Goal: Task Accomplishment & Management: Complete application form

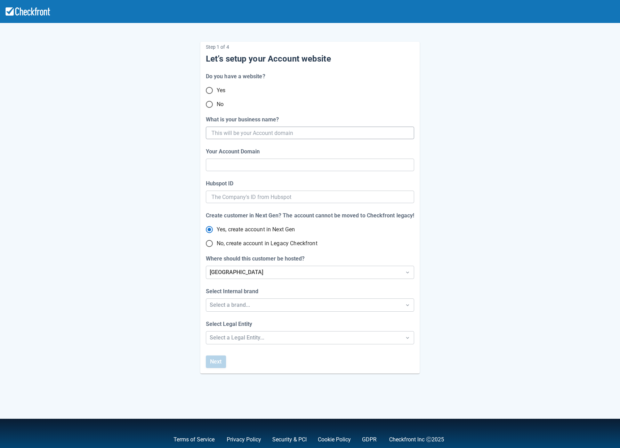
click at [261, 129] on input "What is your business name?" at bounding box center [309, 133] width 196 height 13
type input "[DATE]"
type input "oct-1"
type input "[DATE]"
type input "oct-14"
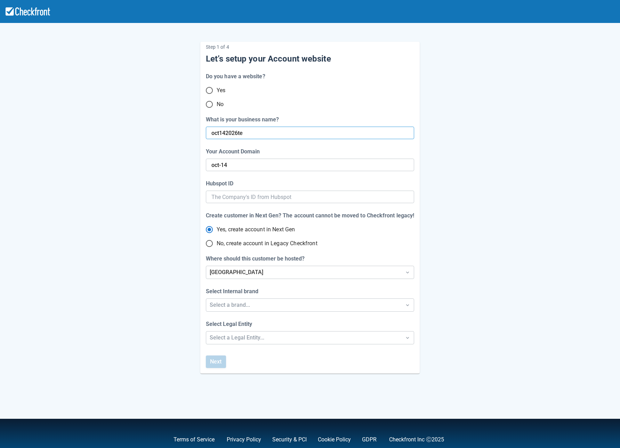
type input "oct142026tes"
type input "oct-142026-tes"
type input "oct142026test"
type input "oct-142026-test"
type input "oct142026test"
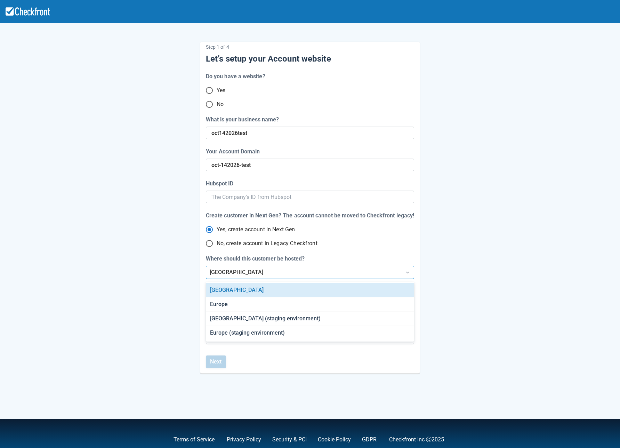
click at [236, 271] on div "[GEOGRAPHIC_DATA]" at bounding box center [304, 272] width 188 height 8
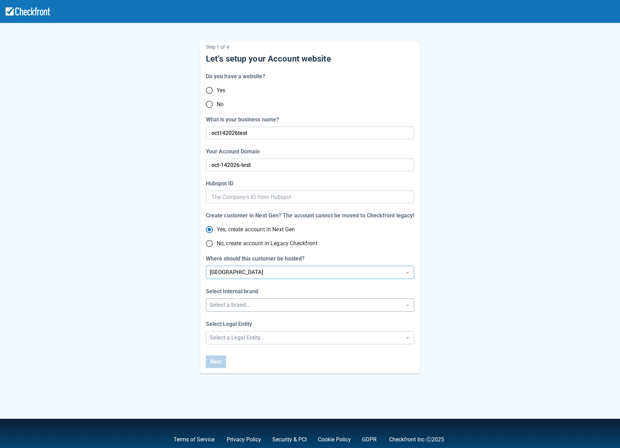
click at [251, 302] on div "Select a brand..." at bounding box center [304, 305] width 188 height 8
click at [238, 320] on div "Checkfront" at bounding box center [310, 323] width 208 height 14
click at [244, 340] on div "Select a Legal Entity..." at bounding box center [304, 337] width 188 height 8
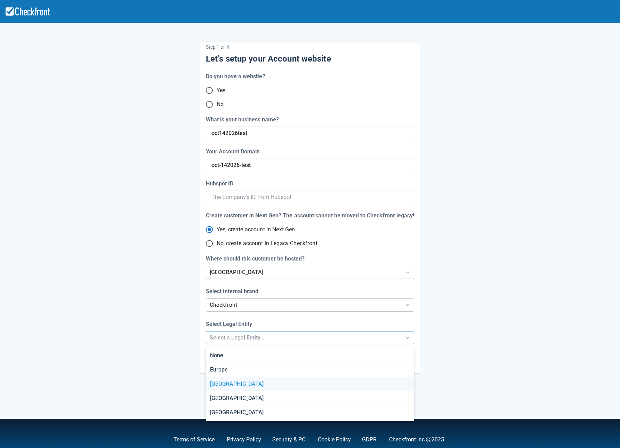
click at [293, 381] on div "[GEOGRAPHIC_DATA]" at bounding box center [310, 384] width 208 height 14
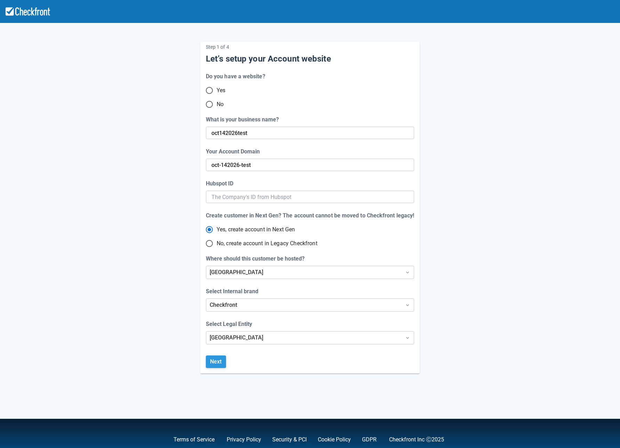
click at [216, 360] on button "Next" at bounding box center [216, 361] width 20 height 13
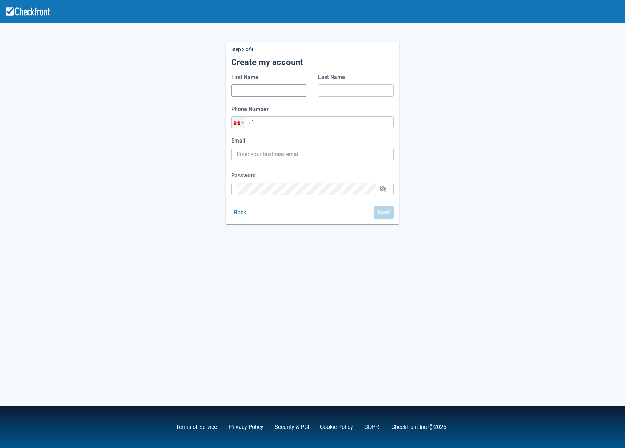
click at [265, 92] on input "First Name" at bounding box center [269, 90] width 65 height 13
type input "[PERSON_NAME]"
type input "[PERSON_NAME][EMAIL_ADDRESS][PERSON_NAME][DOMAIN_NAME]"
click at [277, 125] on input "+1" at bounding box center [312, 122] width 163 height 12
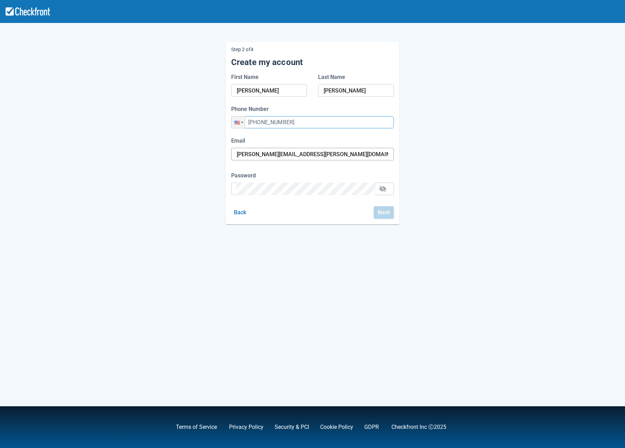
type input "[PHONE_NUMBER]"
click at [320, 150] on input "[PERSON_NAME][EMAIL_ADDRESS][PERSON_NAME][DOMAIN_NAME]" at bounding box center [313, 154] width 152 height 13
drag, startPoint x: 341, startPoint y: 155, endPoint x: 208, endPoint y: 158, distance: 132.8
click at [208, 158] on div "Step 2 of 4 Create my account First Name Maria Last Name Bucar Phone Number Pho…" at bounding box center [312, 128] width 396 height 194
paste input "[EMAIL_ADDRESS][DOMAIN_NAME]"
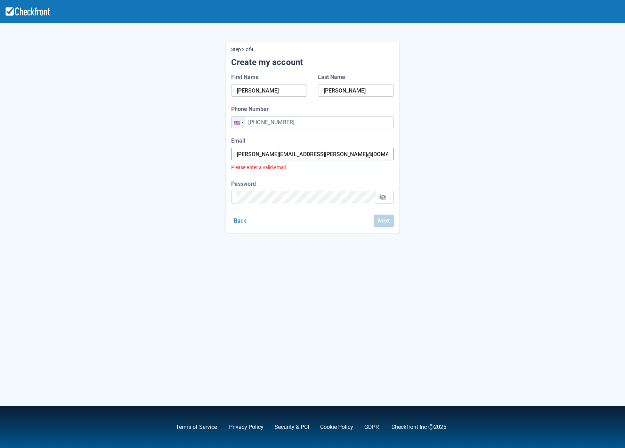
click at [284, 153] on input "maria.bucar@checkfront.comkopere3855@gta5hx.com" at bounding box center [313, 154] width 152 height 13
paste input "text"
type input "[EMAIL_ADDRESS][DOMAIN_NAME]"
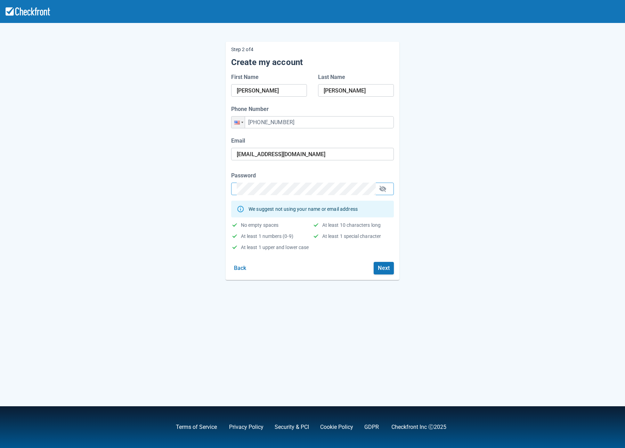
click at [320, 257] on form "First Name Maria Last Name Bucar Phone Number Phone +1 (555) 555-5555 Email kop…" at bounding box center [312, 173] width 163 height 201
click at [388, 267] on button "Next" at bounding box center [384, 268] width 20 height 13
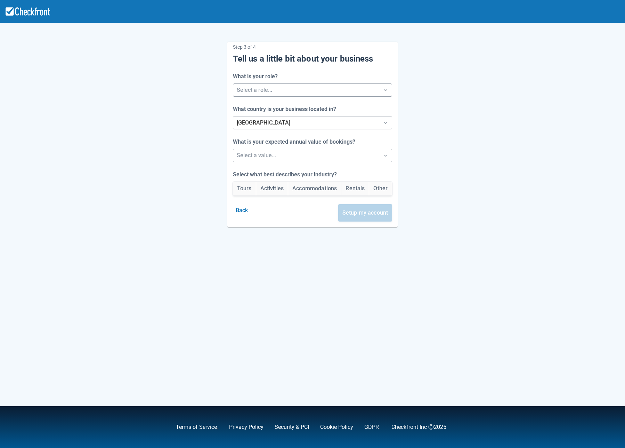
click at [295, 92] on div at bounding box center [306, 90] width 139 height 10
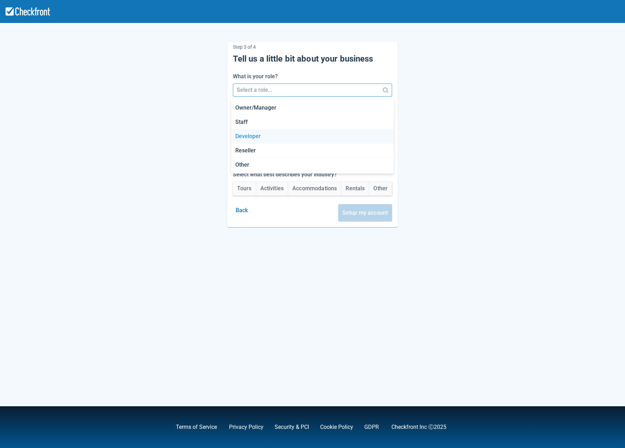
click at [253, 140] on div "Developer" at bounding box center [312, 136] width 163 height 14
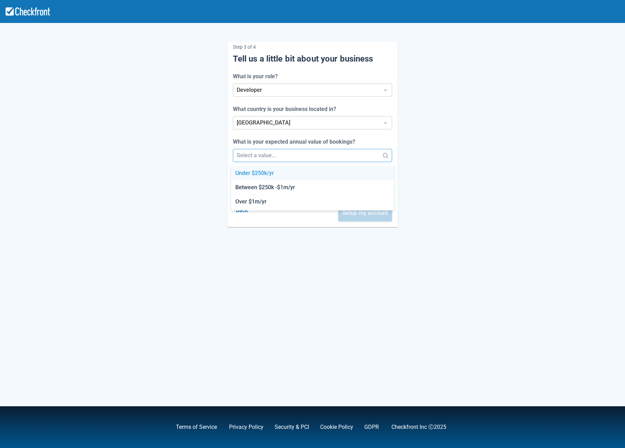
click at [243, 153] on div at bounding box center [306, 155] width 139 height 10
click at [244, 172] on div "Under $250k/yr" at bounding box center [312, 173] width 163 height 14
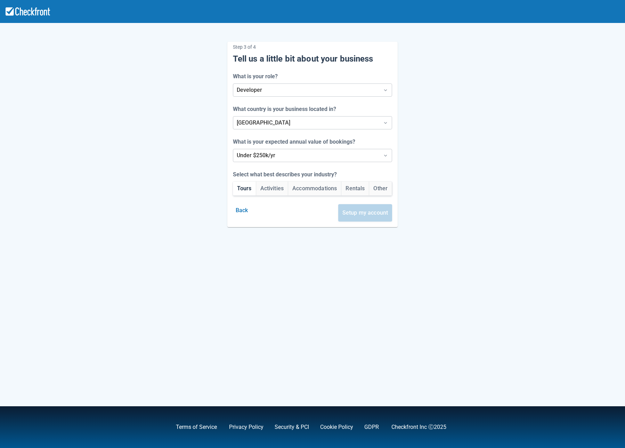
click at [242, 185] on button "Tours" at bounding box center [244, 188] width 23 height 14
click at [385, 206] on button "Setup my account" at bounding box center [365, 212] width 54 height 17
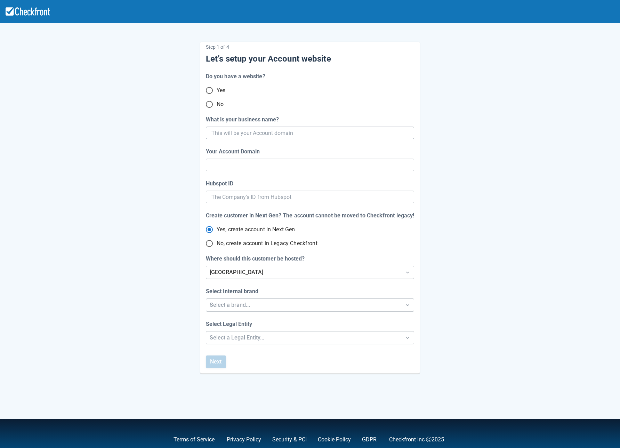
click at [241, 130] on input "What is your business name?" at bounding box center [309, 133] width 196 height 13
type input "oc"
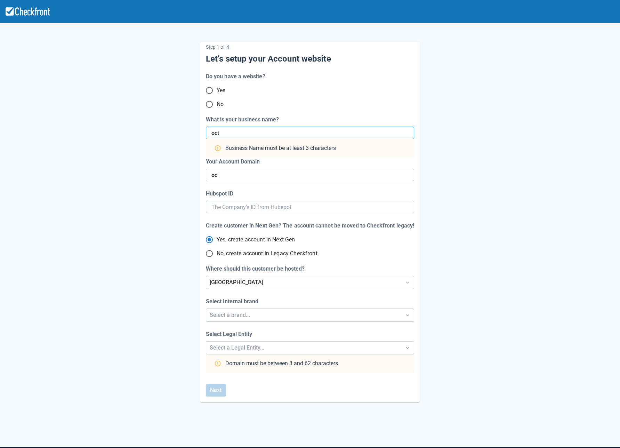
type input "[DATE]"
type input "oct"
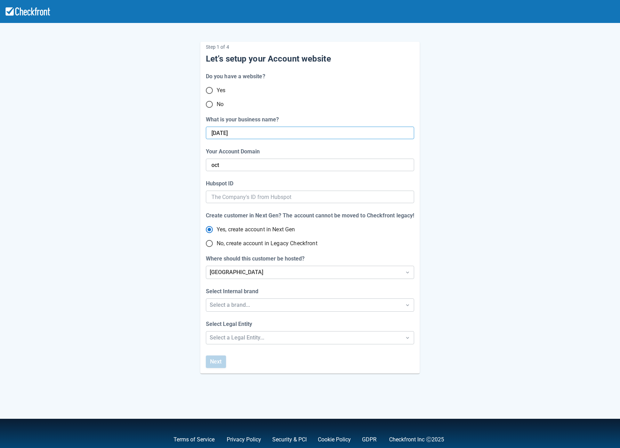
type input "[DATE]"
type input "oct-1"
type input "oct142"
type input "oct-14"
type input "oct14202"
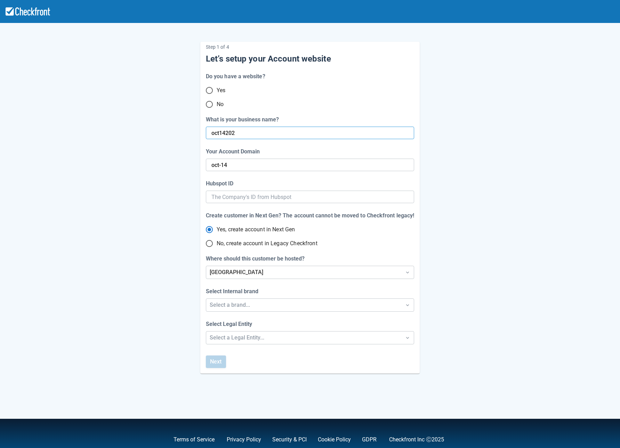
type input "oct-142"
type input "oct142025"
type input "oct-142025"
type input "oct142025te"
type input "oct-142025-t"
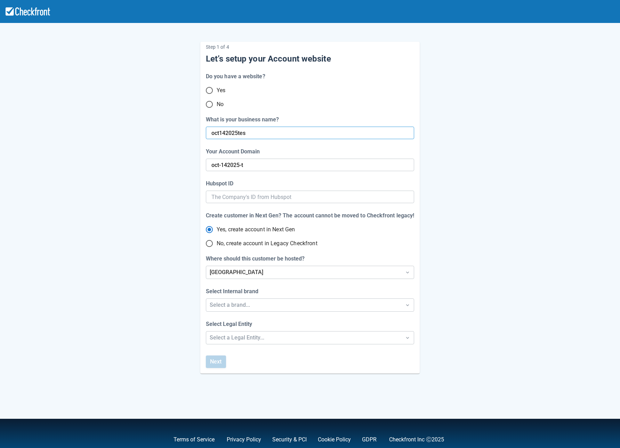
type input "oct142025test"
type input "oct-142025-test"
type input "oct142025test2"
type input "oct-142025-test-2"
type input "oct142025test2"
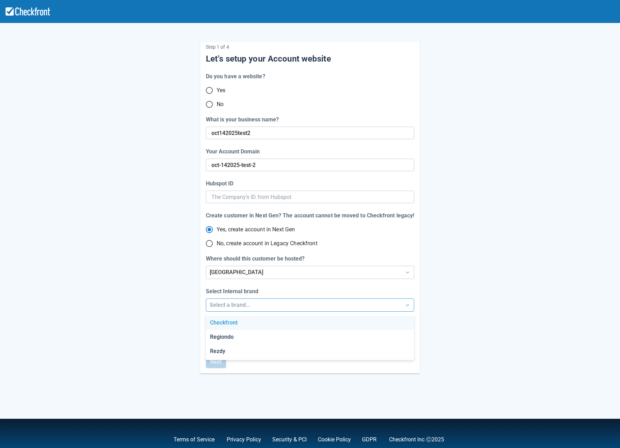
click at [235, 308] on div "Select a brand..." at bounding box center [304, 305] width 188 height 8
click at [239, 326] on div "Checkfront" at bounding box center [310, 323] width 208 height 14
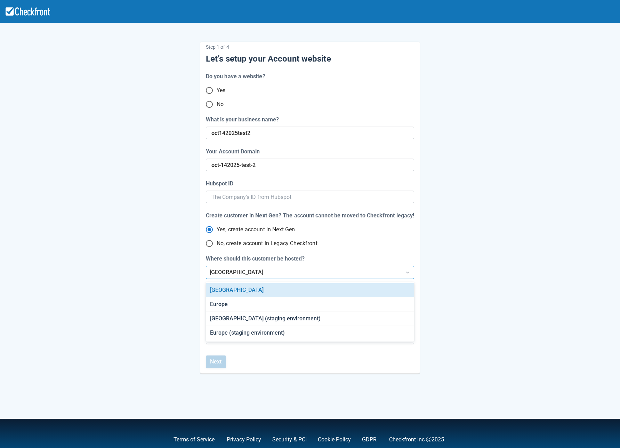
click at [252, 278] on div "[GEOGRAPHIC_DATA]" at bounding box center [303, 272] width 195 height 13
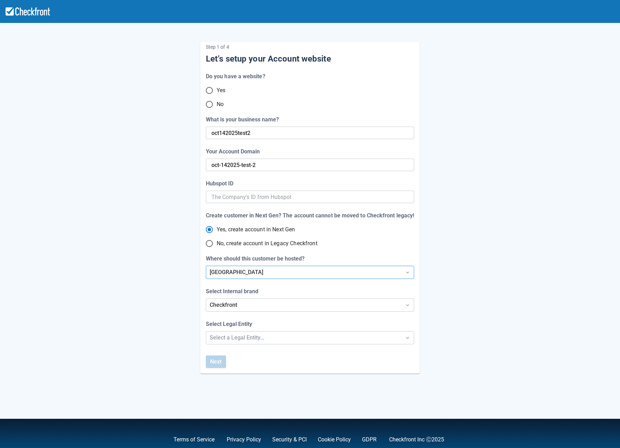
click at [252, 278] on div "[GEOGRAPHIC_DATA]" at bounding box center [303, 272] width 195 height 13
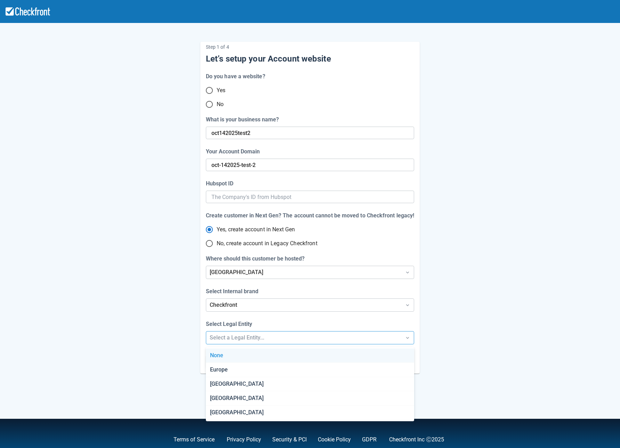
click at [247, 337] on div "Select a Legal Entity..." at bounding box center [304, 337] width 188 height 8
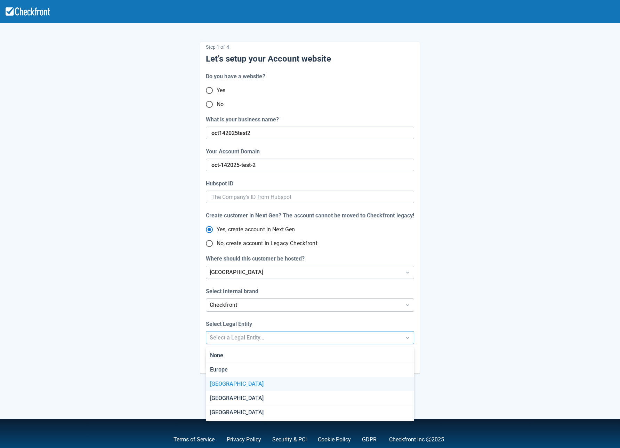
click at [232, 383] on div "[GEOGRAPHIC_DATA]" at bounding box center [310, 384] width 208 height 14
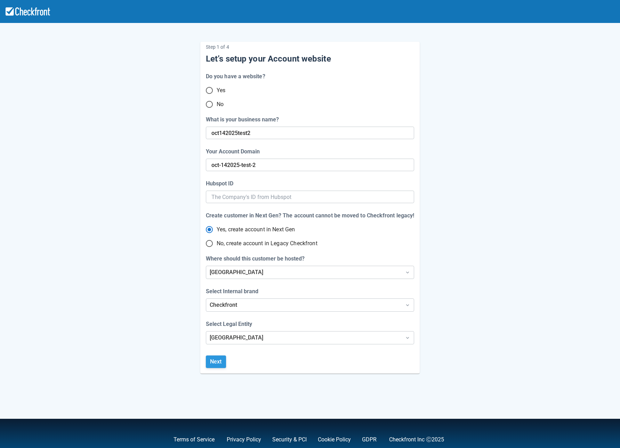
click at [222, 360] on button "Next" at bounding box center [216, 361] width 20 height 13
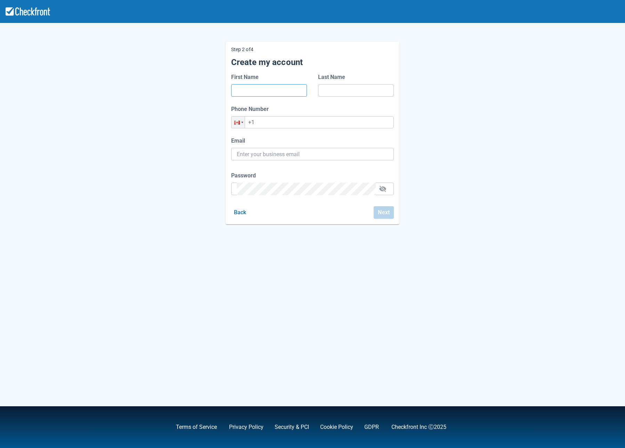
click at [263, 91] on input "First Name" at bounding box center [269, 90] width 65 height 13
type input "[PERSON_NAME]"
click at [316, 155] on input "[PERSON_NAME][EMAIL_ADDRESS][PERSON_NAME][DOMAIN_NAME]" at bounding box center [313, 154] width 152 height 13
drag, startPoint x: 319, startPoint y: 156, endPoint x: 230, endPoint y: 152, distance: 89.1
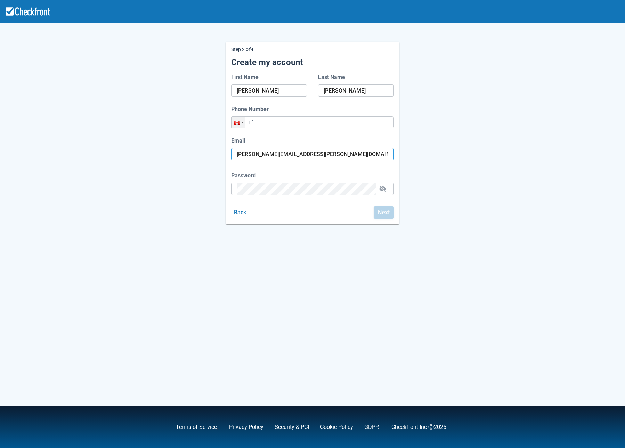
click at [230, 152] on div "Email [PERSON_NAME][EMAIL_ADDRESS][PERSON_NAME][DOMAIN_NAME]" at bounding box center [313, 150] width 174 height 26
paste input "kopere3855@gta5hx"
type input "[EMAIL_ADDRESS][DOMAIN_NAME]"
click at [155, 163] on div "Step 2 of 4 Create my account First Name [PERSON_NAME] Last Name [PERSON_NAME] …" at bounding box center [312, 128] width 396 height 194
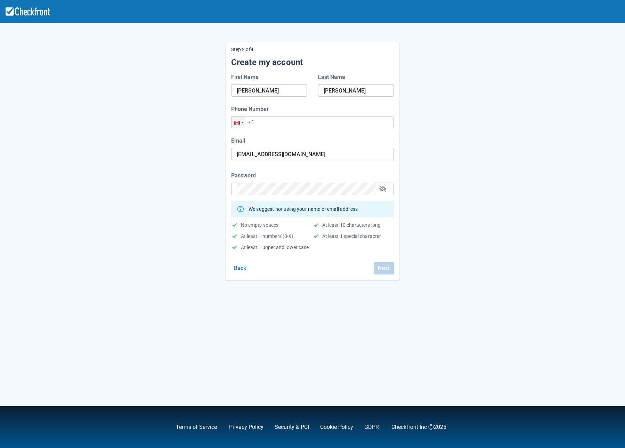
click at [128, 205] on div "Step 2 of 4 Create my account First Name [PERSON_NAME] Last Name [PERSON_NAME] …" at bounding box center [312, 155] width 396 height 249
click at [294, 122] on input "+1" at bounding box center [312, 122] width 163 height 12
type input "[PHONE_NUMBER]"
click at [392, 267] on button "Next" at bounding box center [384, 268] width 20 height 13
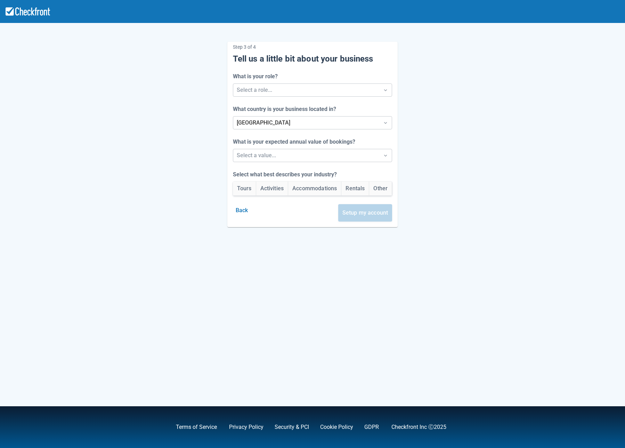
click at [253, 82] on div "What is your role? Select a role..." at bounding box center [313, 84] width 160 height 24
click at [253, 83] on div "Select a role..." at bounding box center [313, 89] width 160 height 13
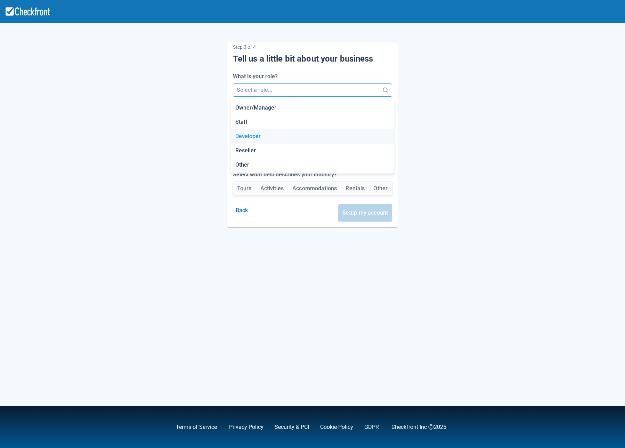
click at [241, 130] on div "Developer" at bounding box center [312, 136] width 163 height 14
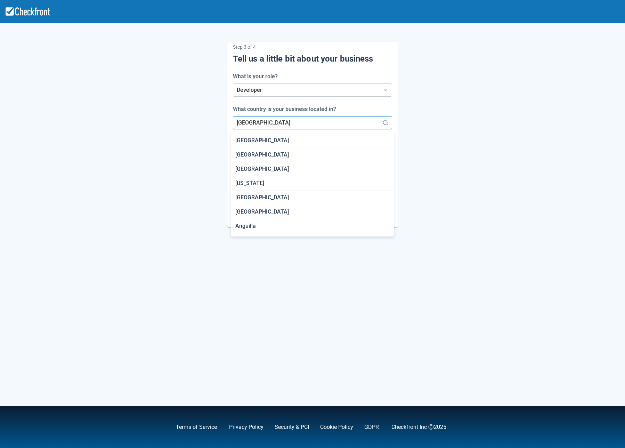
click at [252, 121] on div at bounding box center [306, 123] width 139 height 10
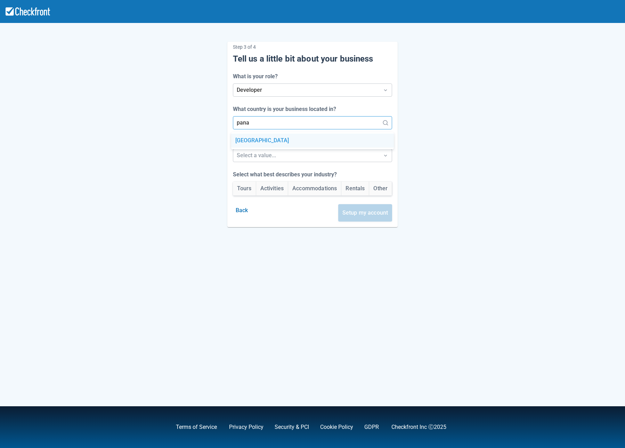
click at [257, 136] on div "[GEOGRAPHIC_DATA]" at bounding box center [312, 140] width 163 height 14
type input "pana"
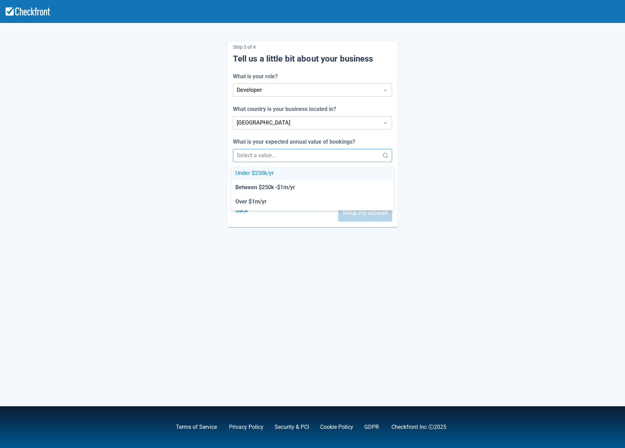
click at [278, 158] on div at bounding box center [306, 155] width 139 height 10
click at [262, 188] on div "Between $250k -$1m/yr" at bounding box center [312, 187] width 163 height 14
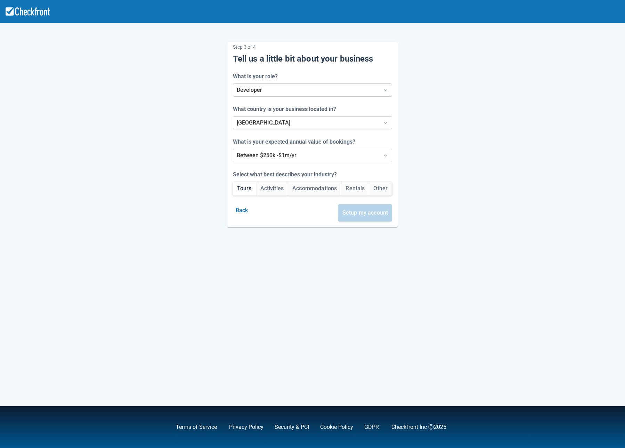
click at [246, 192] on button "Tours" at bounding box center [244, 188] width 23 height 14
click at [372, 207] on button "Setup my account" at bounding box center [365, 212] width 54 height 17
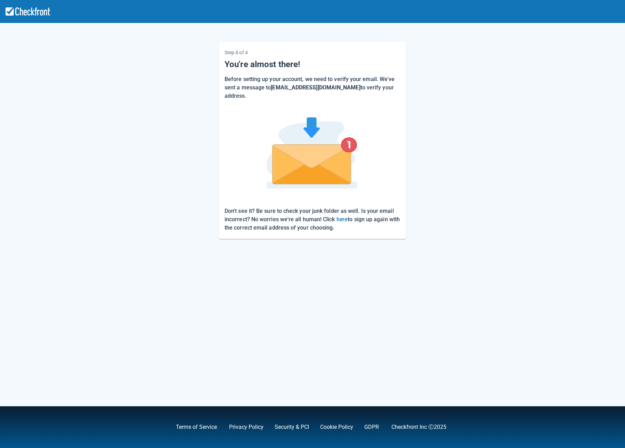
click at [159, 130] on div "Step 4 of 4 You're almost there! Before setting up your account, we need to ver…" at bounding box center [312, 135] width 396 height 208
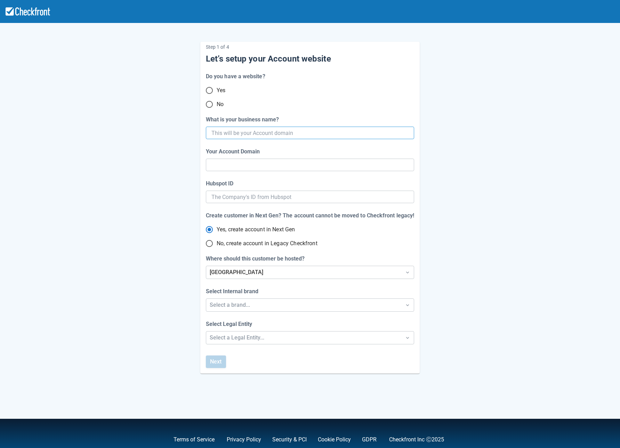
click at [230, 129] on input "What is your business name?" at bounding box center [309, 133] width 196 height 13
type input "oc"
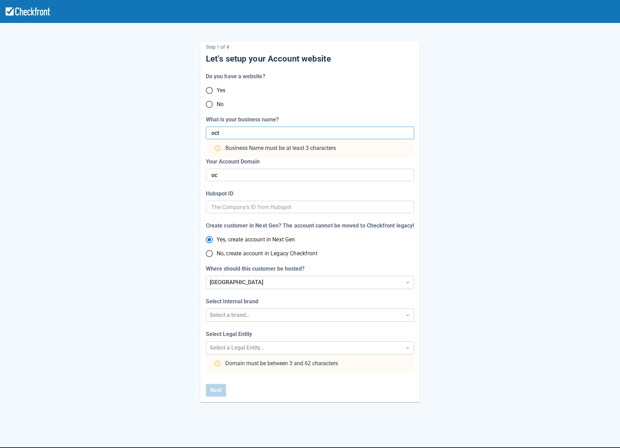
type input "[DATE]"
type input "oct"
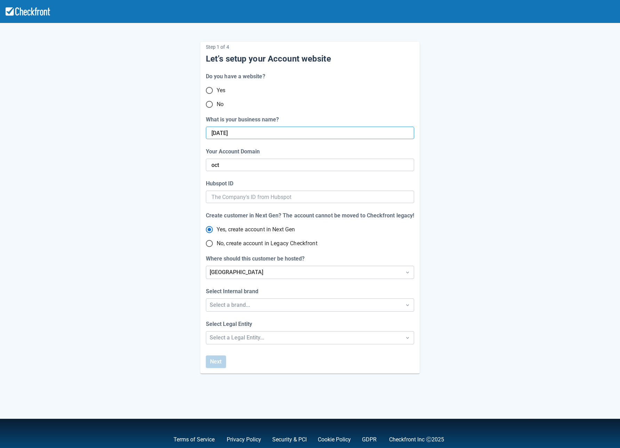
type input "[DATE]"
type input "oct-14"
type input "oct142025"
type input "oct-142025"
type input "oct142025test3"
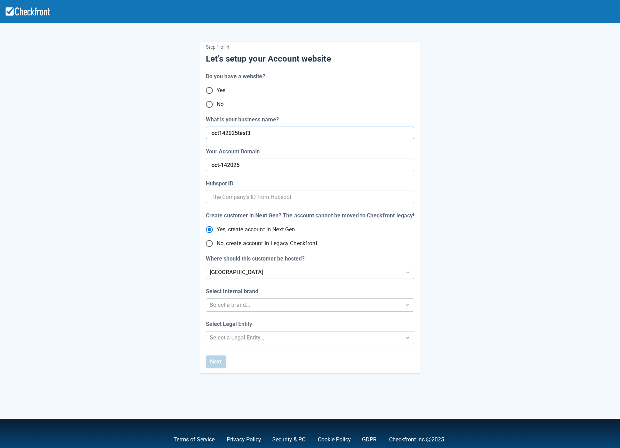
type input "oct-142025-test-3"
type input "oct142025test3"
click at [226, 304] on div "Select a brand..." at bounding box center [304, 305] width 188 height 8
click at [235, 322] on div "Checkfront" at bounding box center [310, 323] width 208 height 14
click at [231, 337] on div "Select a Legal Entity..." at bounding box center [304, 337] width 188 height 8
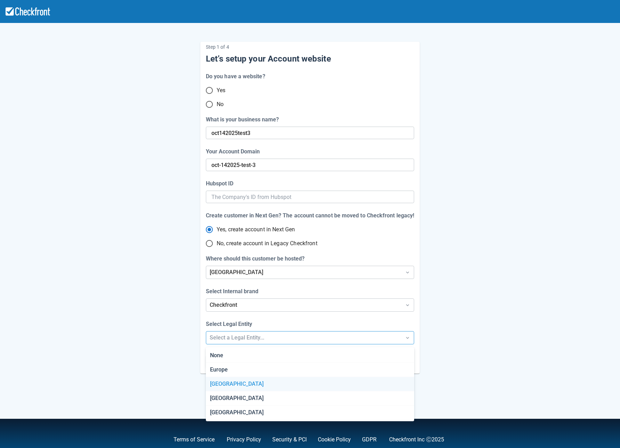
click at [231, 381] on div "[GEOGRAPHIC_DATA]" at bounding box center [310, 384] width 208 height 14
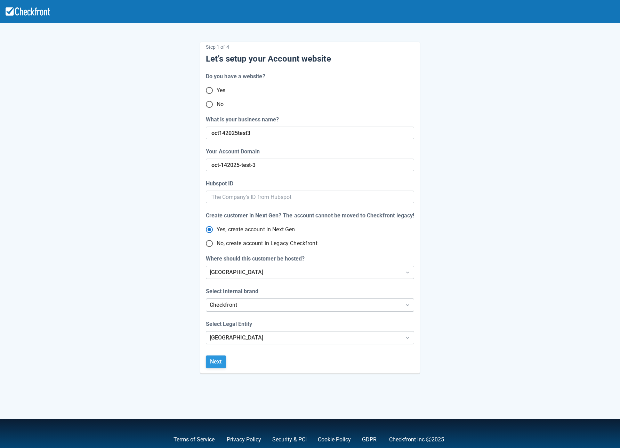
click at [222, 361] on button "Next" at bounding box center [216, 361] width 20 height 13
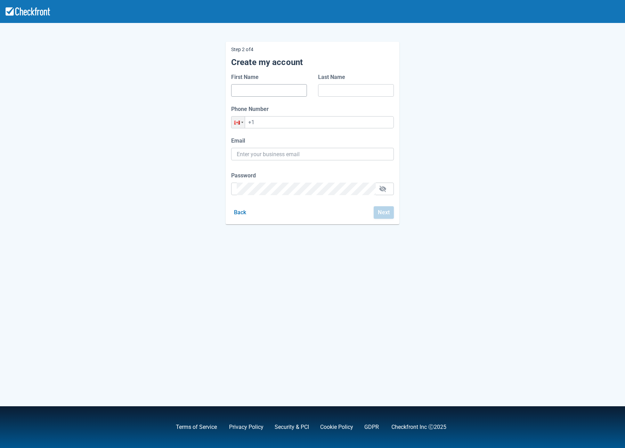
click at [270, 93] on input "First Name" at bounding box center [269, 90] width 65 height 13
type input "[PERSON_NAME]"
type input "[PERSON_NAME][EMAIL_ADDRESS][PERSON_NAME][DOMAIN_NAME]"
click at [289, 121] on input "+1" at bounding box center [312, 122] width 163 height 12
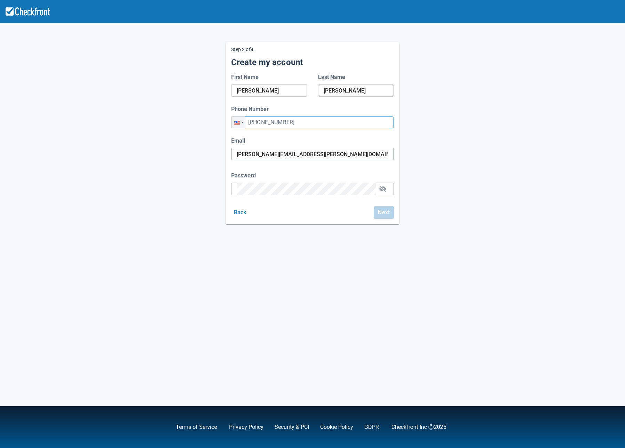
type input "[PHONE_NUMBER]"
click at [342, 159] on input "[PERSON_NAME][EMAIL_ADDRESS][PERSON_NAME][DOMAIN_NAME]" at bounding box center [313, 154] width 152 height 13
drag, startPoint x: 341, startPoint y: 151, endPoint x: 205, endPoint y: 152, distance: 135.9
click at [205, 152] on div "Step 2 of 4 Create my account First Name Maria Last Name Bucar Phone Number Pho…" at bounding box center [312, 128] width 396 height 194
paste input "https://oct-142025-test-2.manage.na1.bookingplatform.app/"
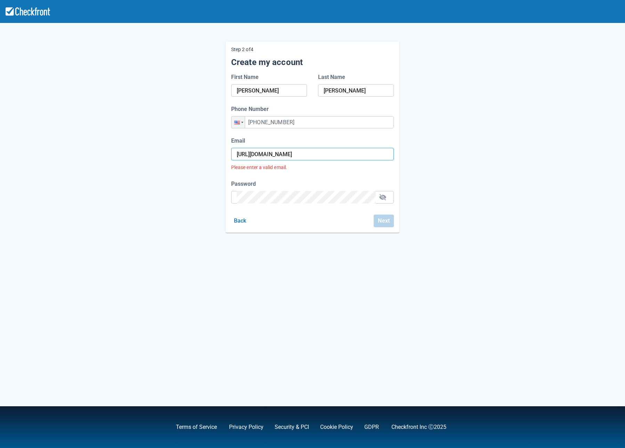
drag, startPoint x: 386, startPoint y: 154, endPoint x: 147, endPoint y: 156, distance: 239.8
click at [147, 156] on div "Step 2 of 4 Create my account First Name Maria Last Name Bucar Phone Number Pho…" at bounding box center [312, 132] width 396 height 202
type input "/"
click at [254, 156] on input "/" at bounding box center [313, 154] width 152 height 13
paste input "[EMAIL_ADDRESS][DOMAIN_NAME]"
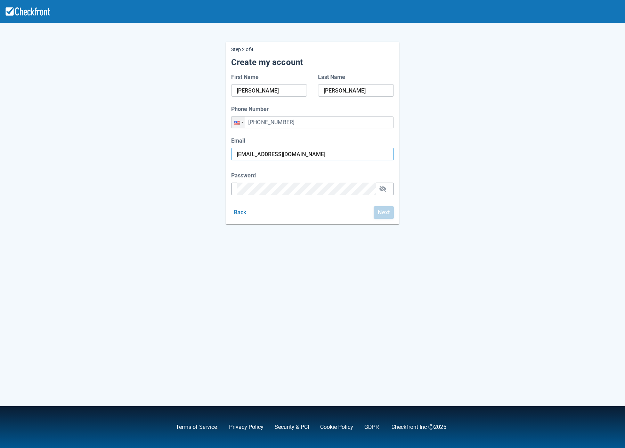
type input "[EMAIL_ADDRESS][DOMAIN_NAME]"
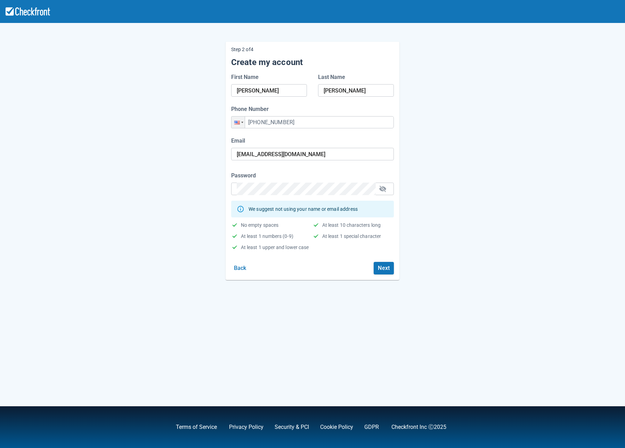
click at [359, 298] on div "Step 2 of 4 Create my account First Name Maria Last Name Bucar Phone Number Pho…" at bounding box center [312, 224] width 625 height 448
click at [388, 267] on button "Next" at bounding box center [384, 268] width 20 height 13
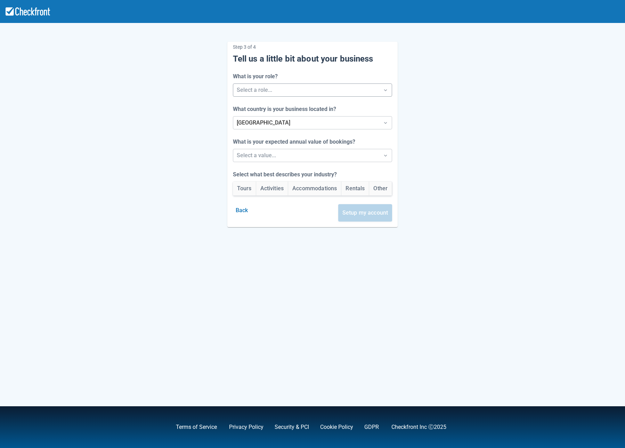
click at [245, 95] on div at bounding box center [306, 90] width 139 height 10
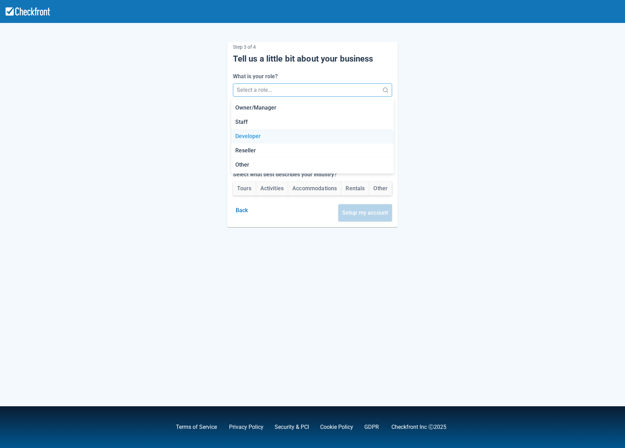
click at [242, 134] on div "Developer" at bounding box center [312, 136] width 163 height 14
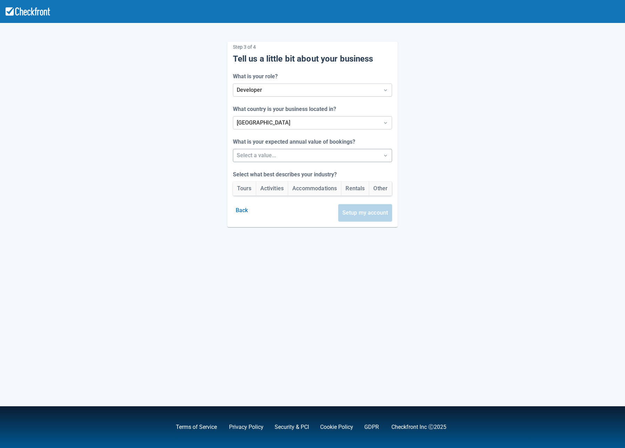
click at [244, 152] on div at bounding box center [306, 155] width 139 height 10
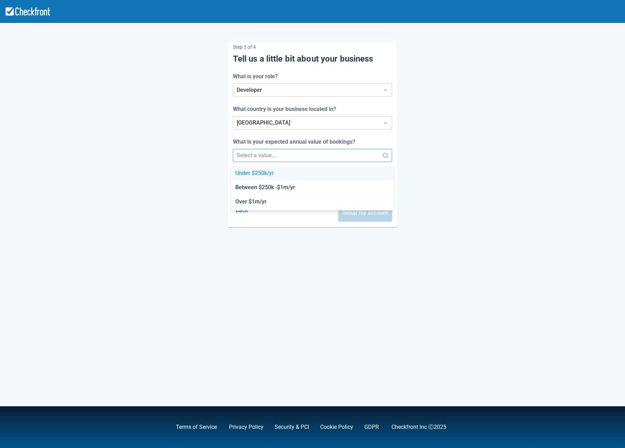
click at [248, 169] on div "Under $250k/yr" at bounding box center [312, 173] width 163 height 14
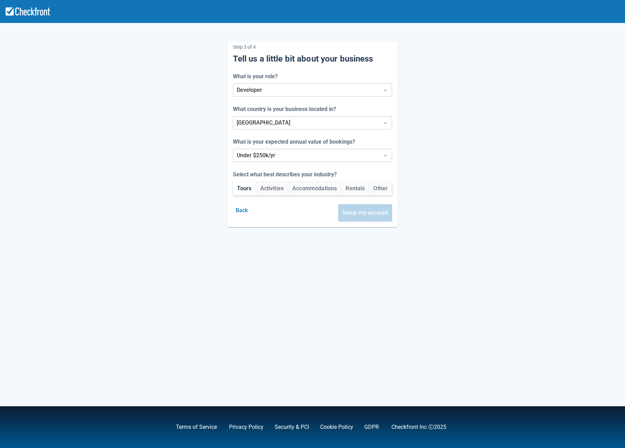
click at [247, 194] on button "Tours" at bounding box center [244, 188] width 23 height 14
click at [360, 210] on button "Setup my account" at bounding box center [365, 212] width 54 height 17
